Goal: Find specific page/section: Find specific page/section

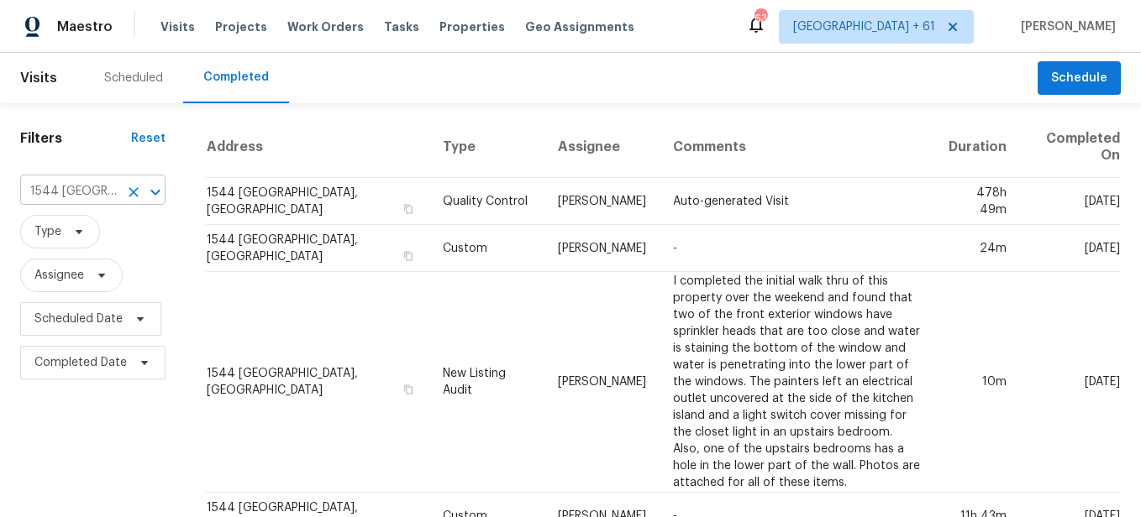
click at [149, 187] on icon "Open" at bounding box center [155, 192] width 20 height 20
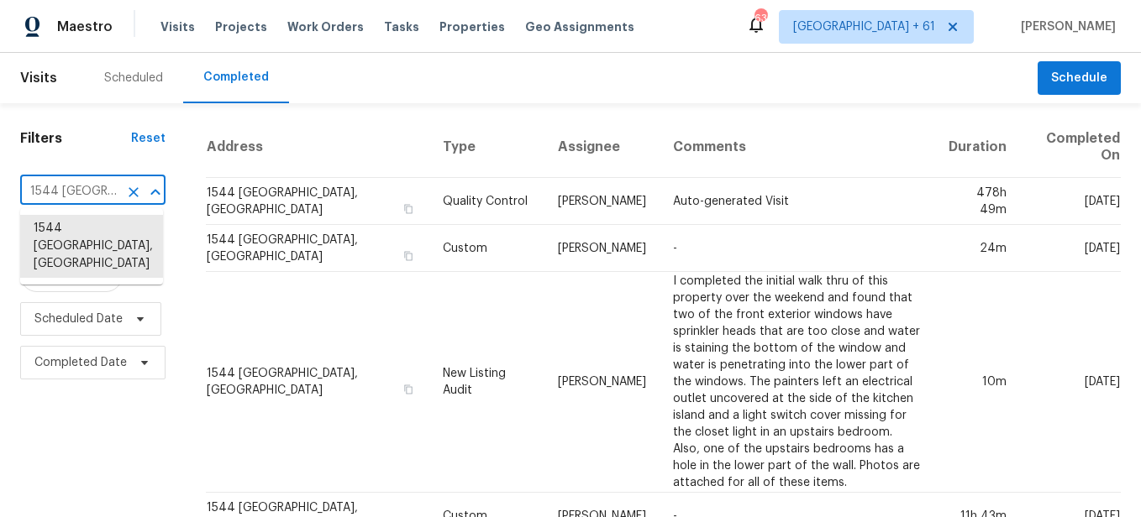
scroll to position [0, 120]
click at [131, 182] on button "Clear" at bounding box center [134, 193] width 24 height 24
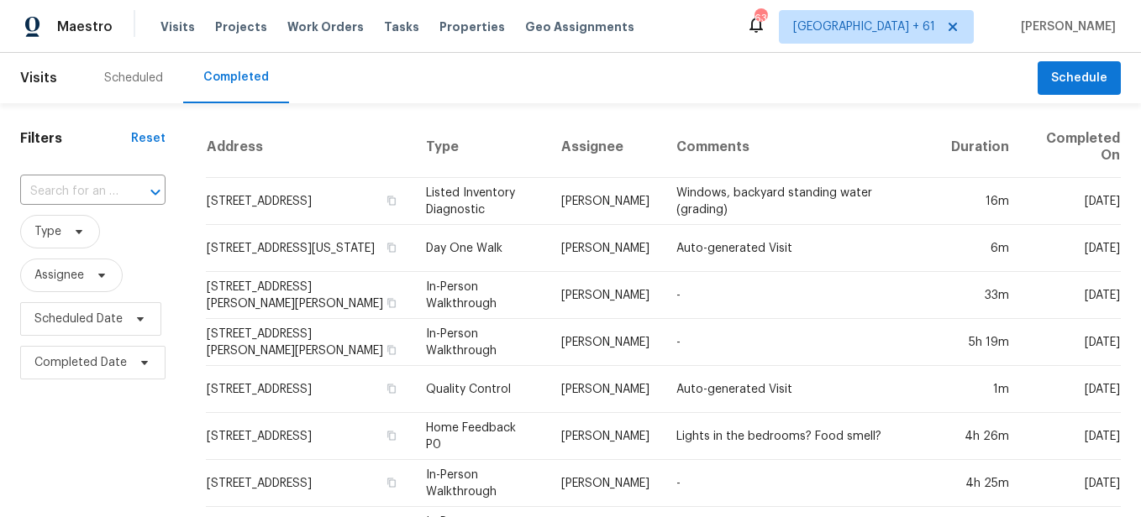
click at [102, 188] on input "text" at bounding box center [69, 192] width 98 height 26
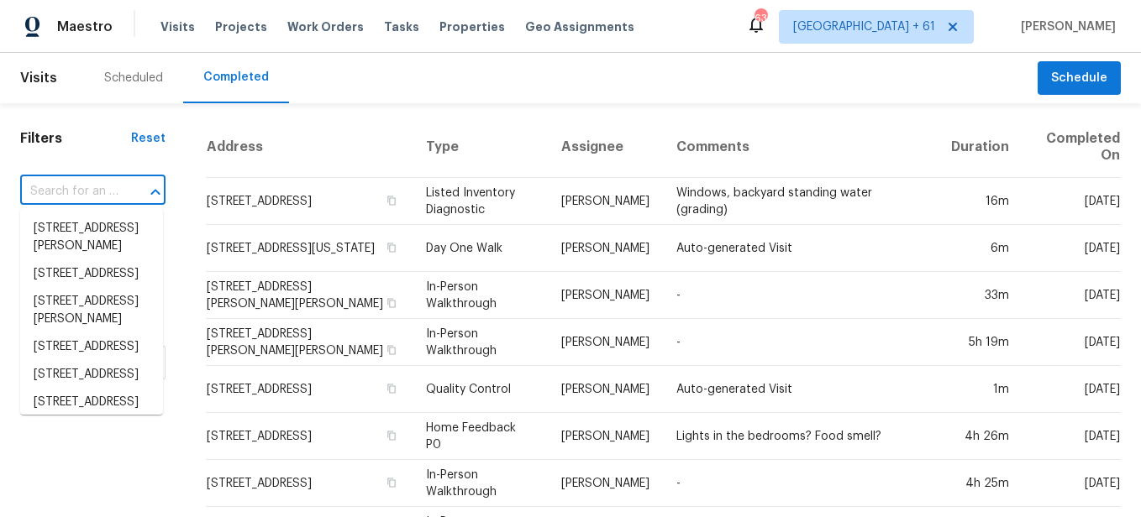
paste input "[STREET_ADDRESS][US_STATE]"
type input "[STREET_ADDRESS][US_STATE]"
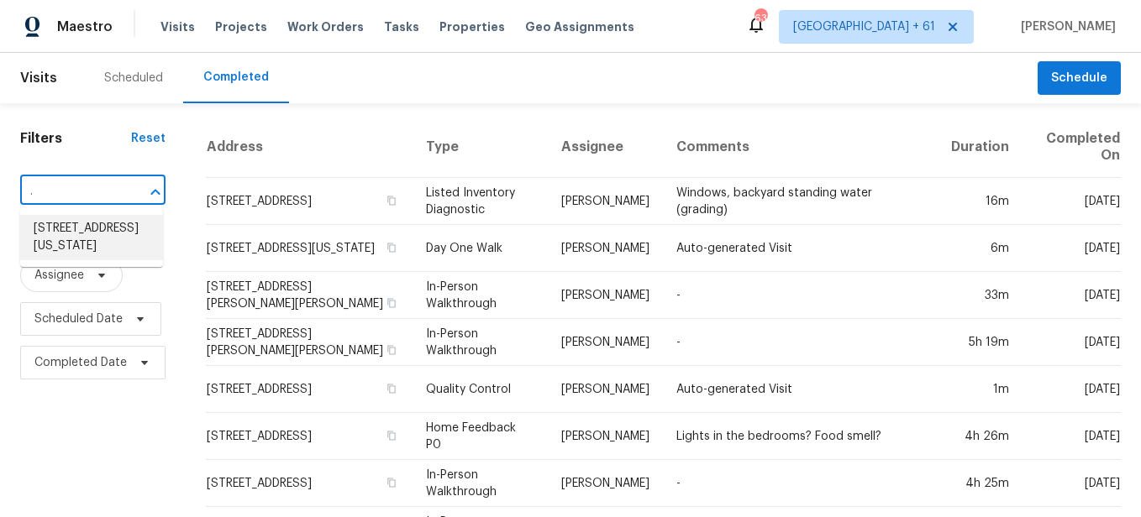
click at [92, 236] on li "[STREET_ADDRESS][US_STATE]" at bounding box center [91, 237] width 143 height 45
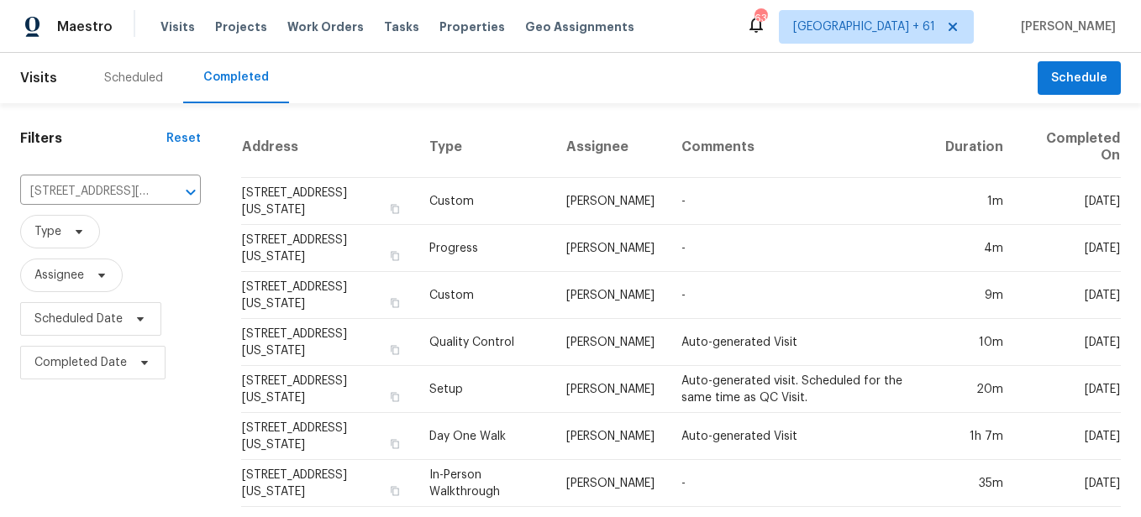
scroll to position [16, 0]
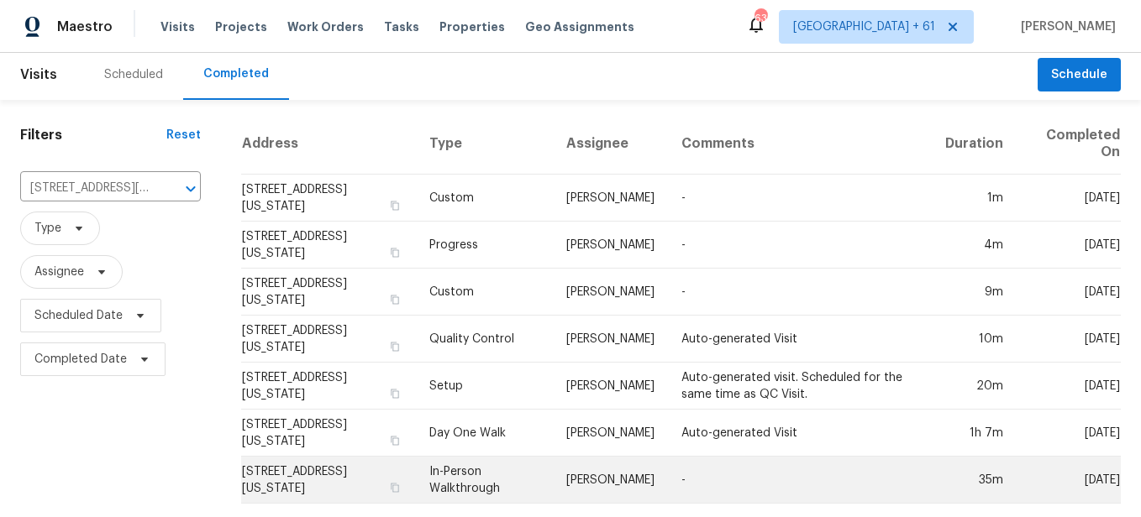
click at [477, 463] on td "In-Person Walkthrough" at bounding box center [484, 480] width 137 height 47
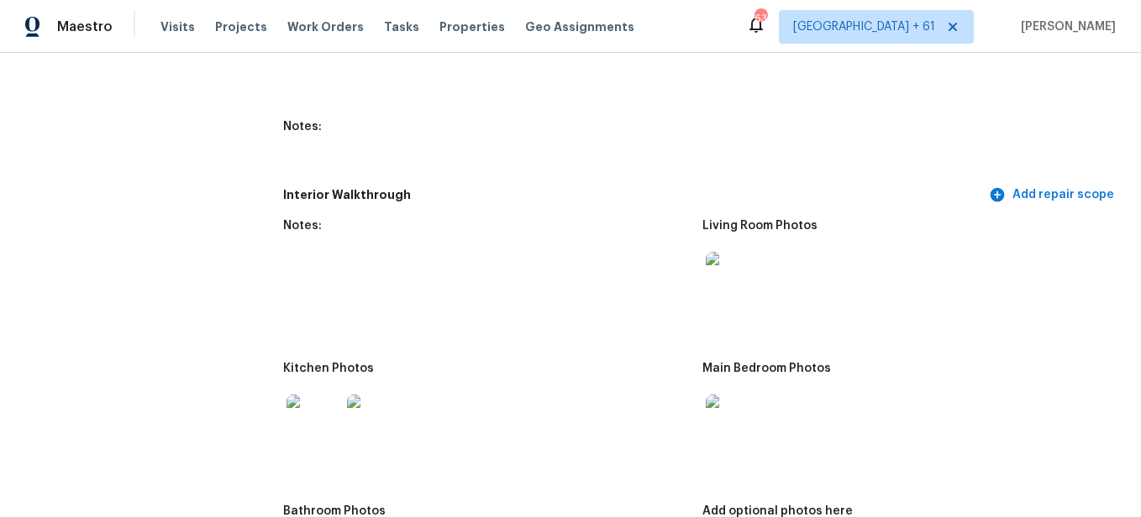
scroll to position [2520, 0]
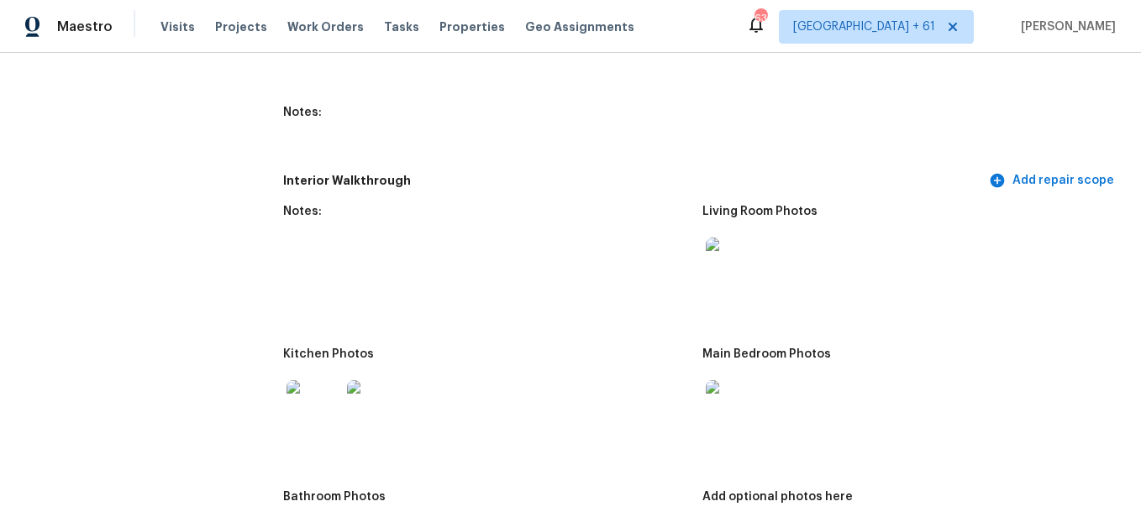
click at [710, 279] on img at bounding box center [732, 265] width 54 height 54
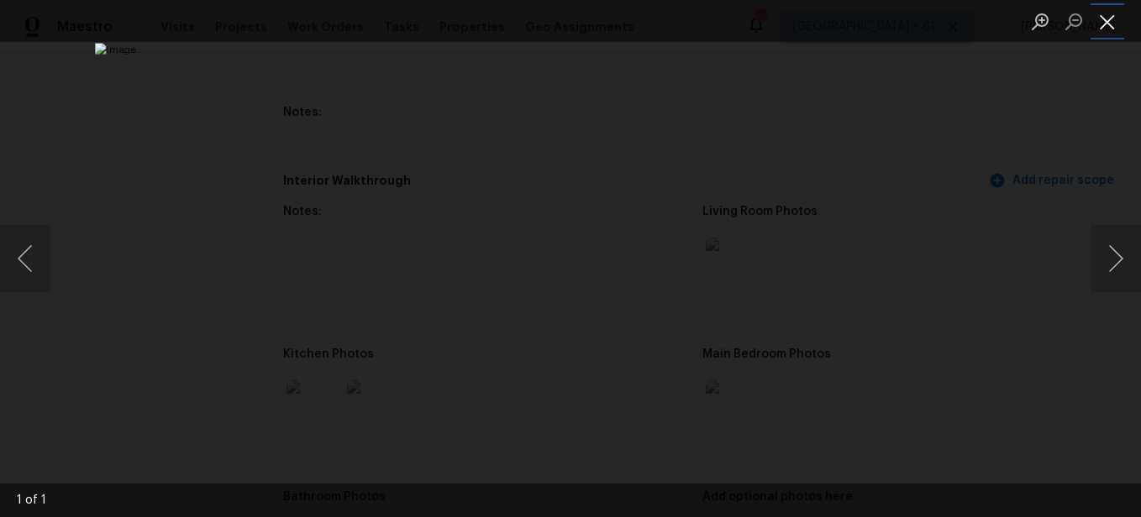
click at [1104, 29] on button "Close lightbox" at bounding box center [1107, 21] width 34 height 29
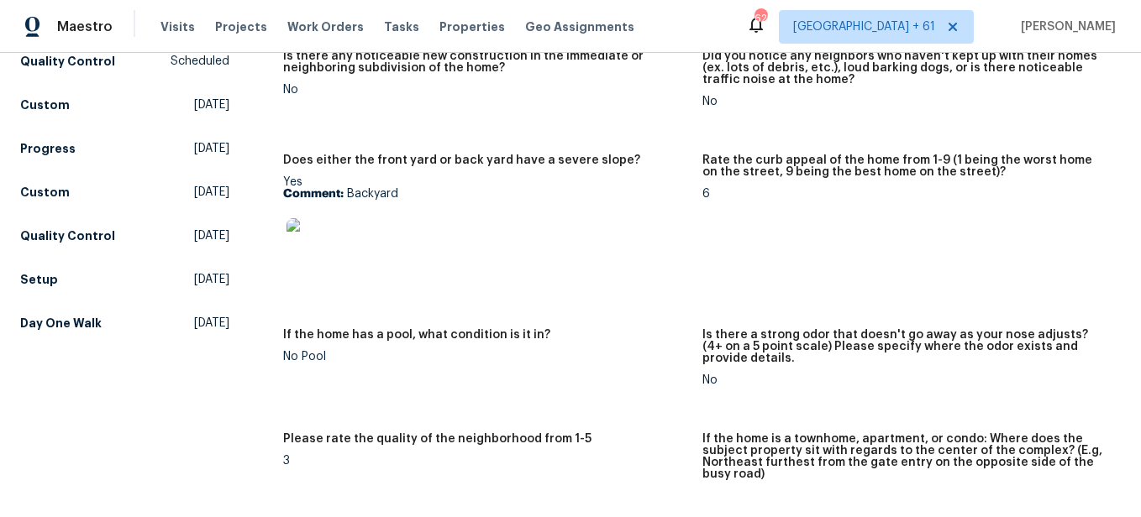
scroll to position [0, 0]
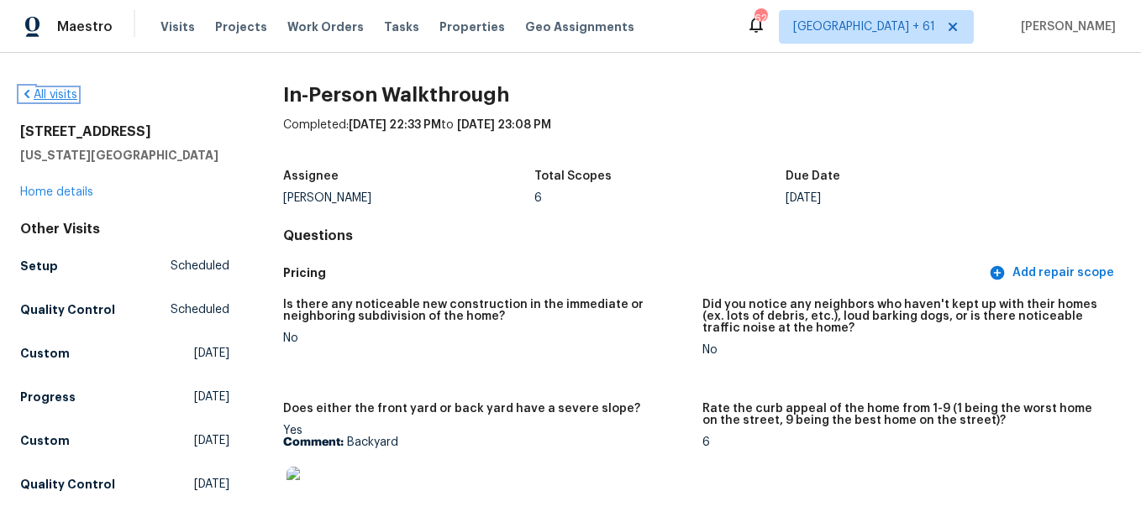
click at [60, 96] on link "All visits" at bounding box center [48, 95] width 57 height 12
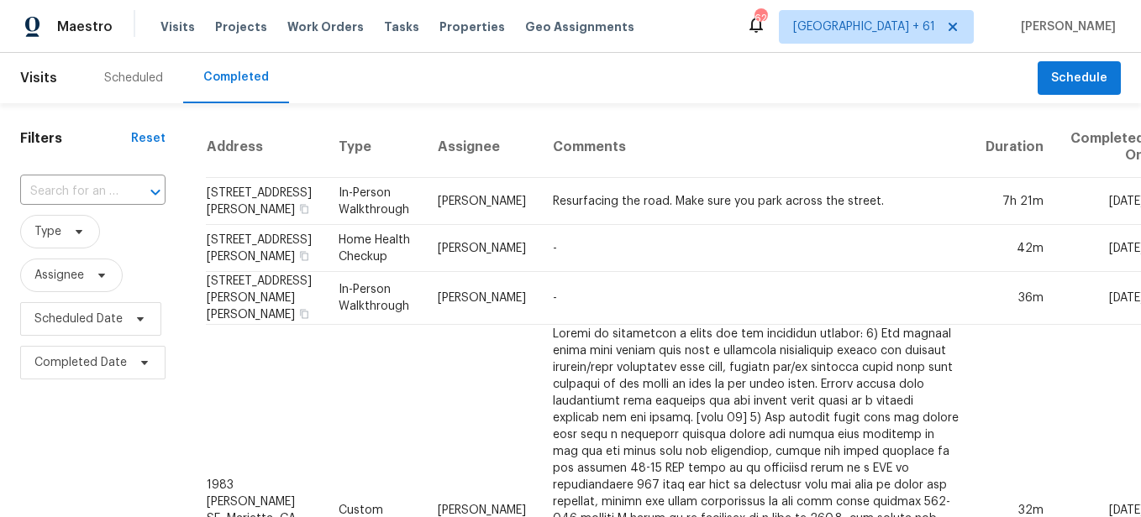
click at [132, 188] on div at bounding box center [144, 193] width 44 height 24
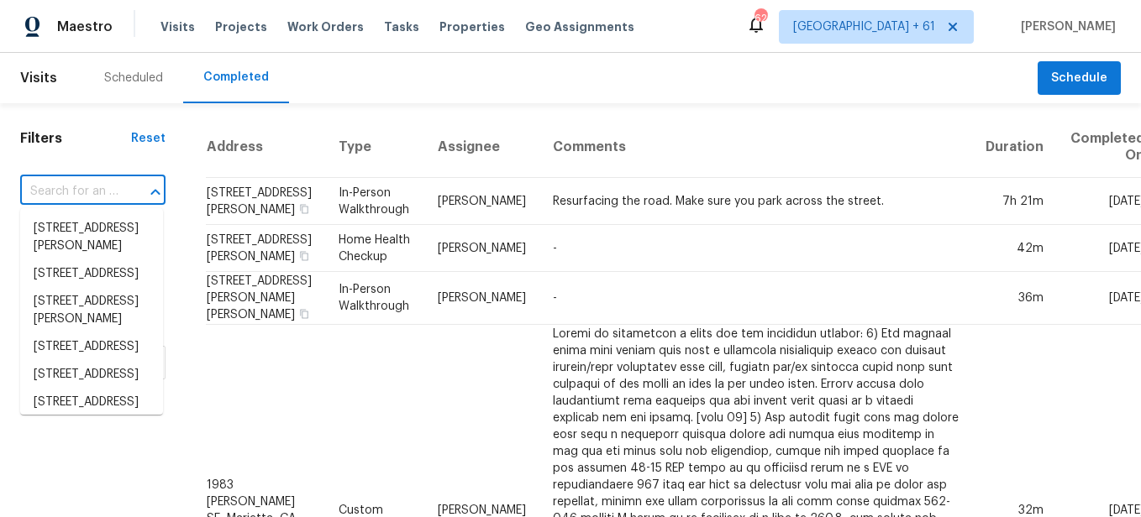
paste input "[STREET_ADDRESS][PERSON_NAME]"
type input "[STREET_ADDRESS][PERSON_NAME]"
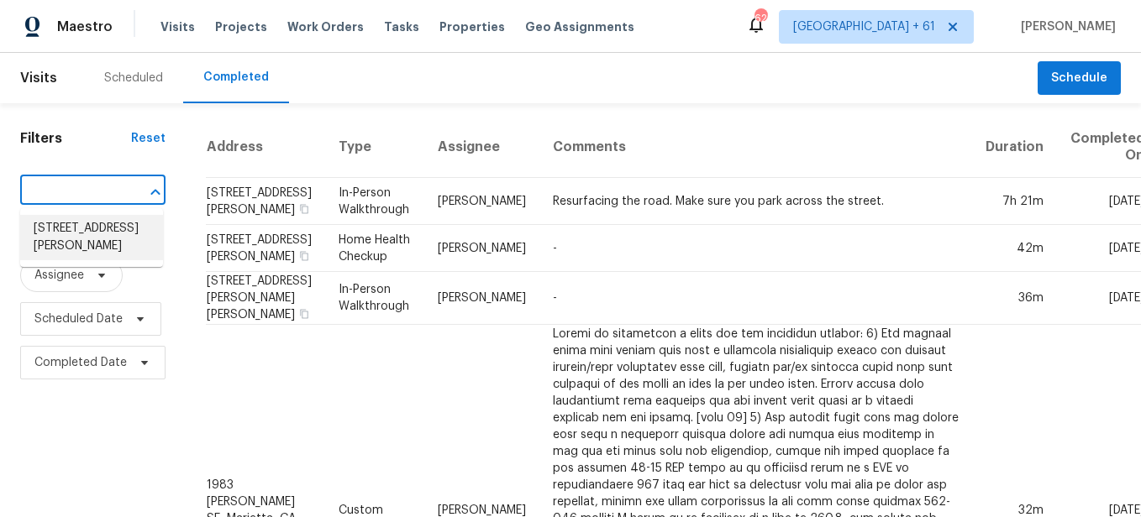
click at [120, 228] on li "[STREET_ADDRESS][PERSON_NAME]" at bounding box center [91, 237] width 143 height 45
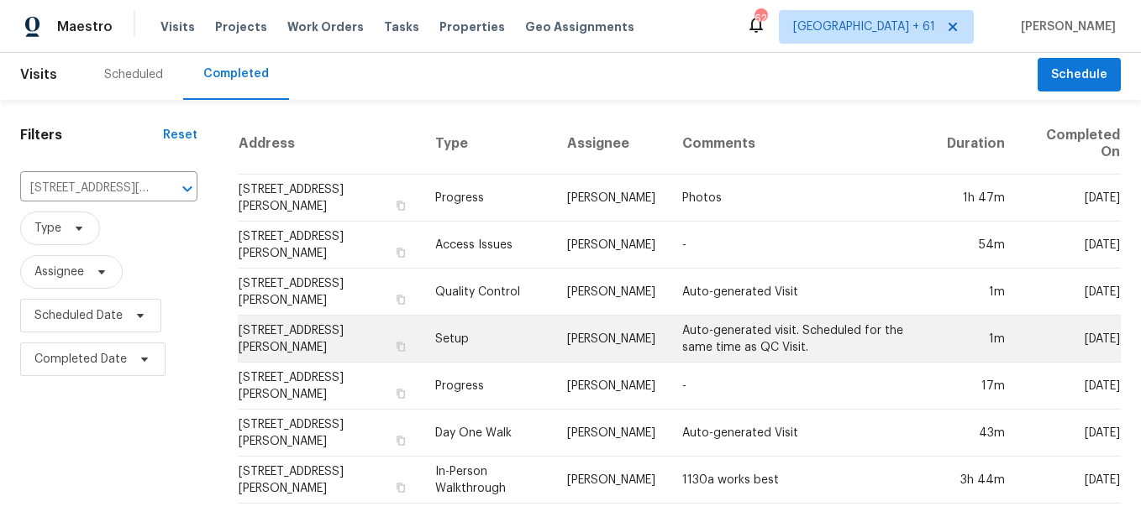
scroll to position [16, 0]
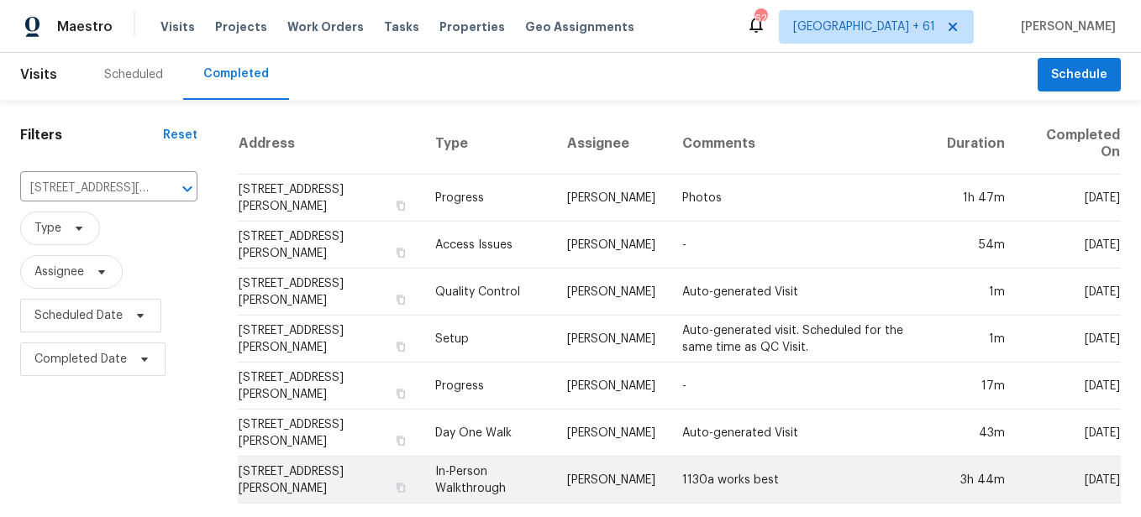
click at [510, 466] on td "In-Person Walkthrough" at bounding box center [488, 480] width 132 height 47
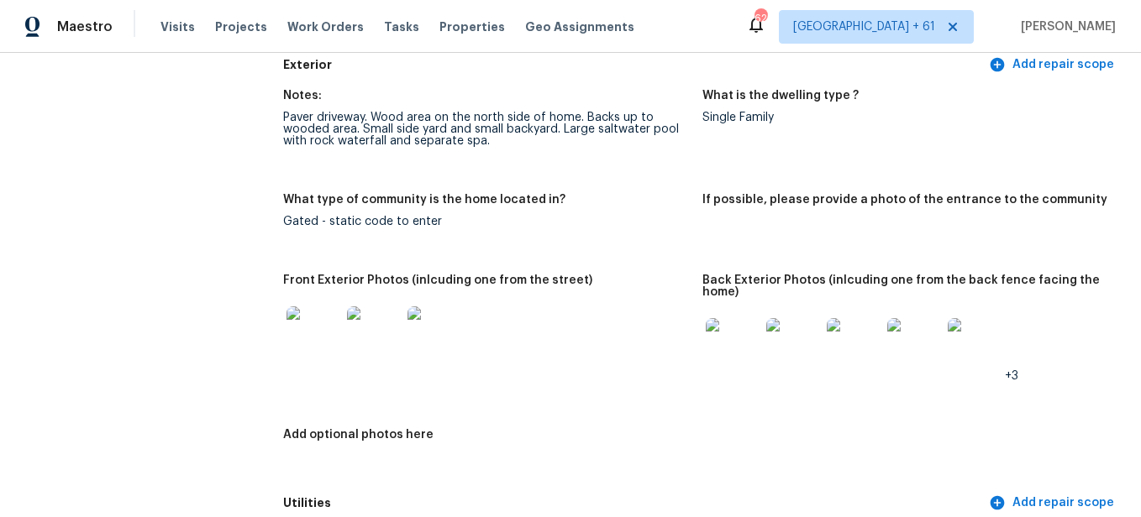
scroll to position [756, 0]
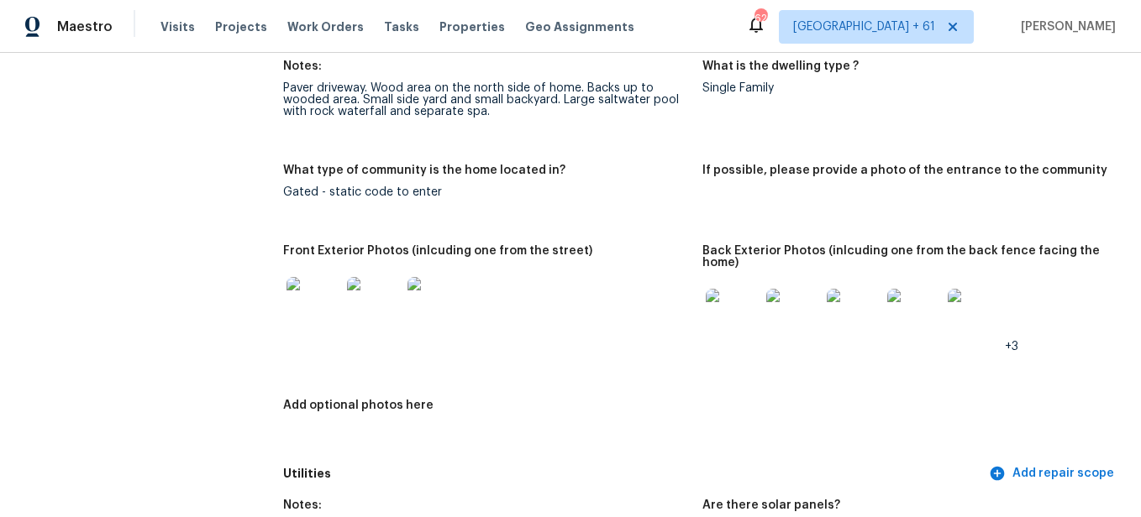
click at [324, 302] on img at bounding box center [313, 304] width 54 height 54
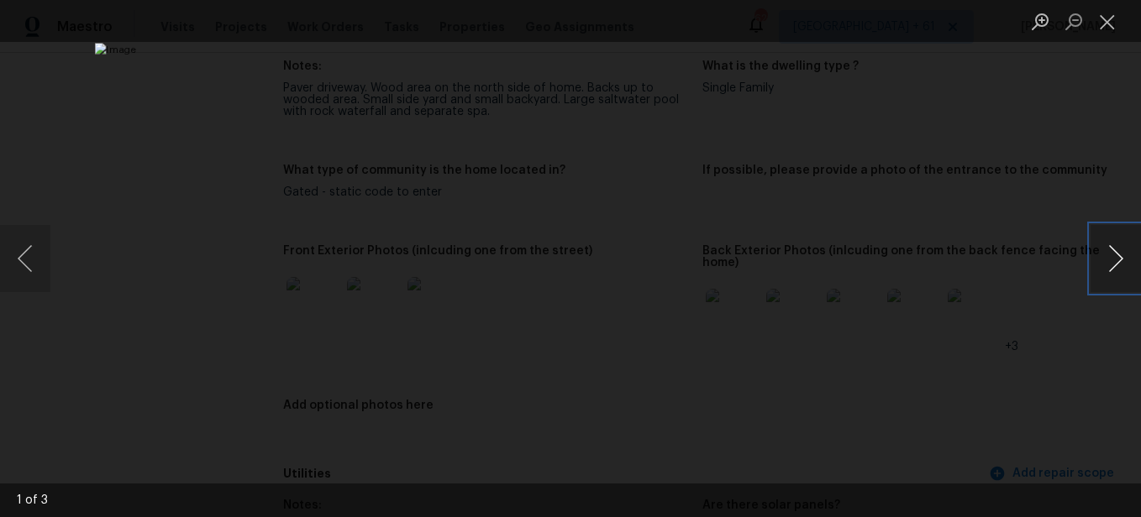
click at [1109, 263] on button "Next image" at bounding box center [1115, 258] width 50 height 67
click at [1101, 29] on button "Close lightbox" at bounding box center [1107, 21] width 34 height 29
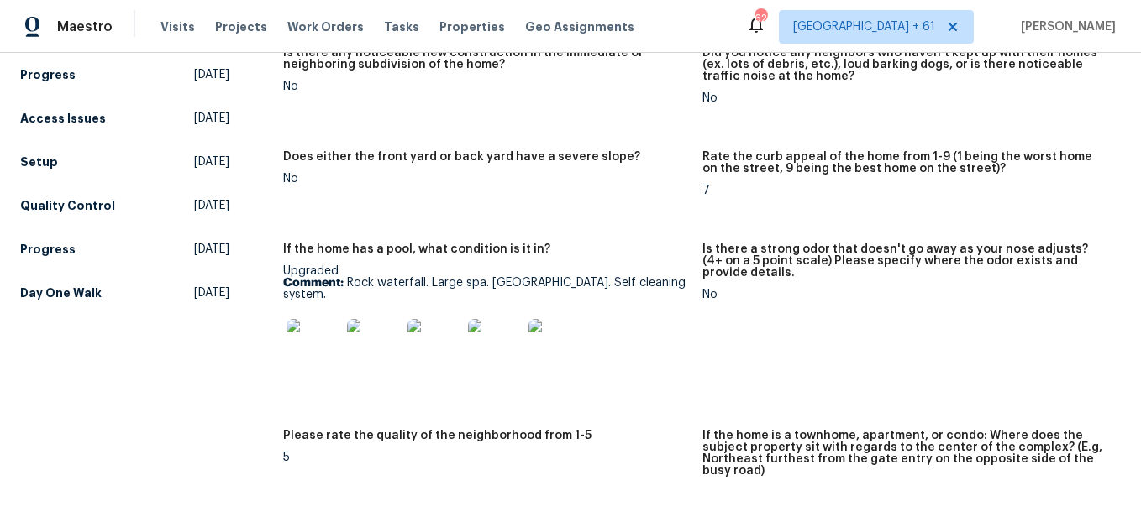
scroll to position [0, 0]
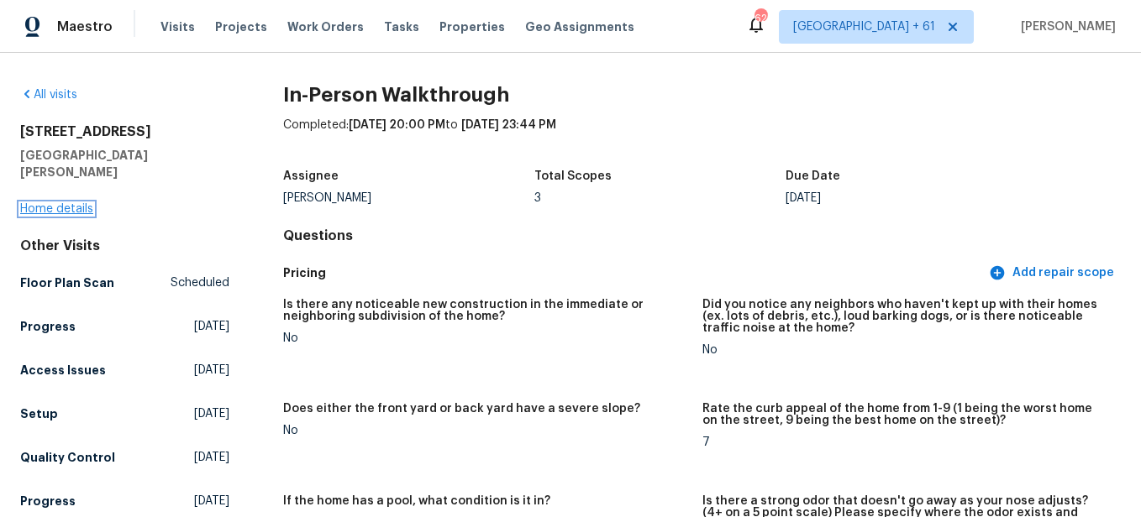
click at [74, 203] on link "Home details" at bounding box center [56, 209] width 73 height 12
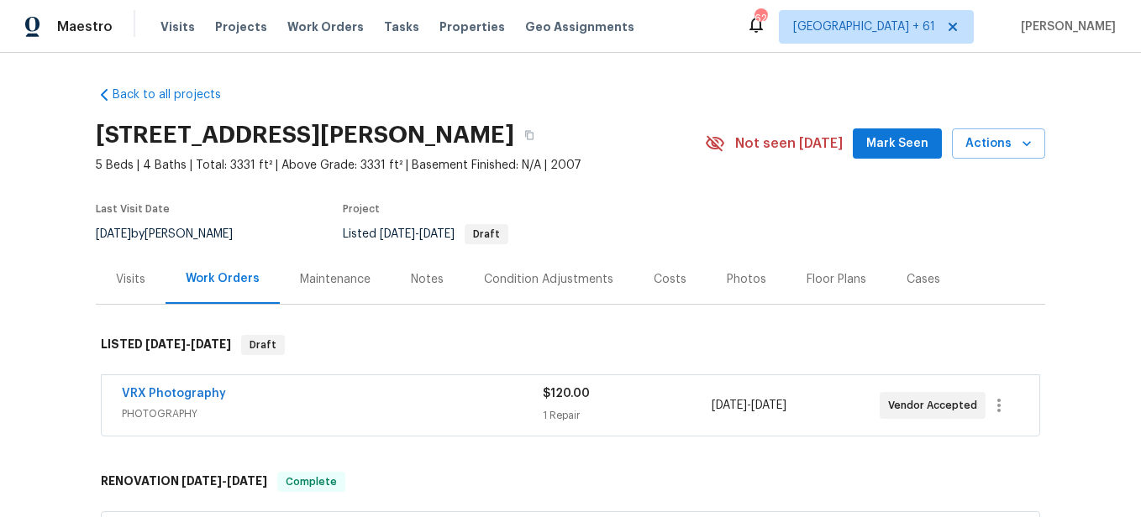
click at [726, 299] on div "Photos" at bounding box center [746, 279] width 80 height 50
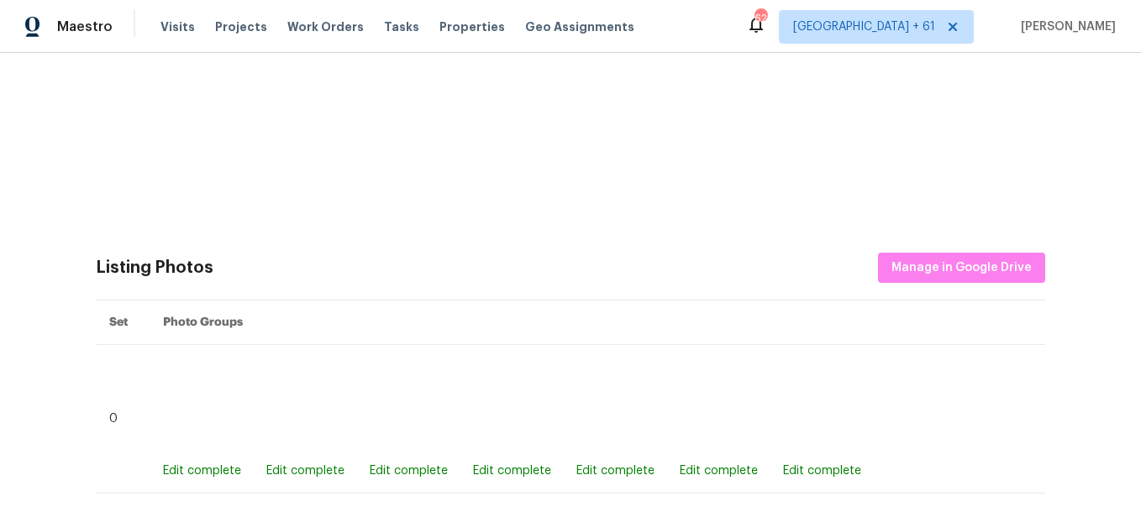
scroll to position [595, 0]
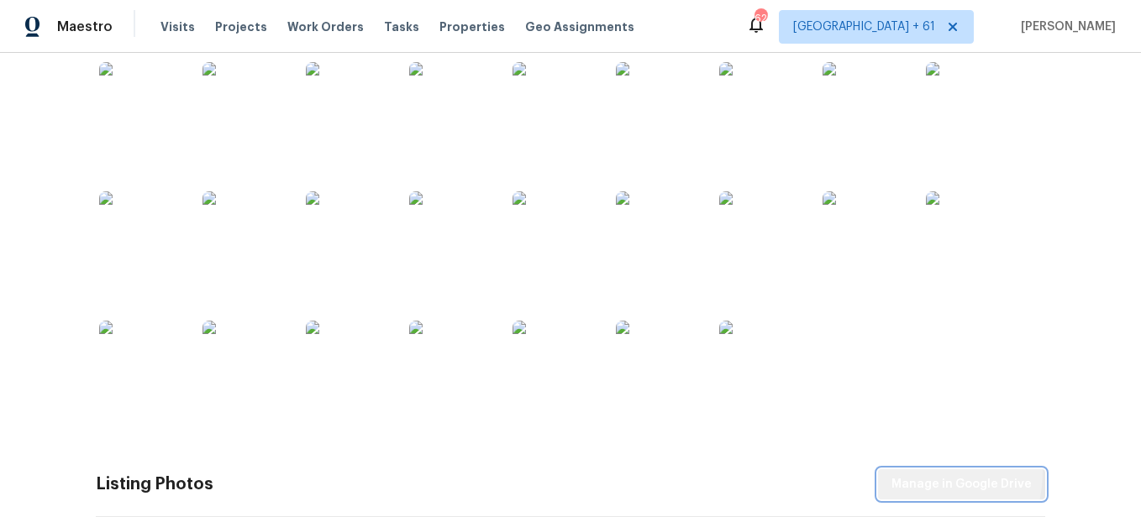
click at [918, 475] on span "Manage in Google Drive" at bounding box center [961, 485] width 140 height 21
